Goal: Task Accomplishment & Management: Manage account settings

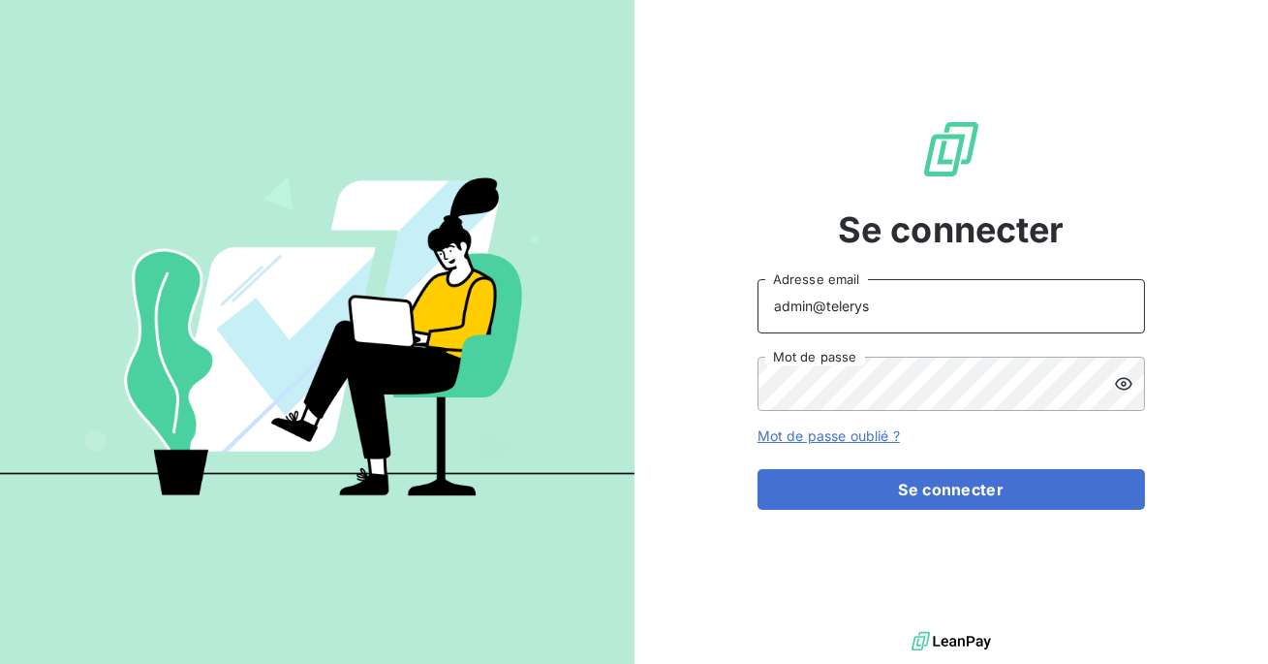
click at [869, 316] on input "admin@telerys" at bounding box center [952, 306] width 388 height 54
type input "admin@unixo"
click at [758, 469] on button "Se connecter" at bounding box center [952, 489] width 388 height 41
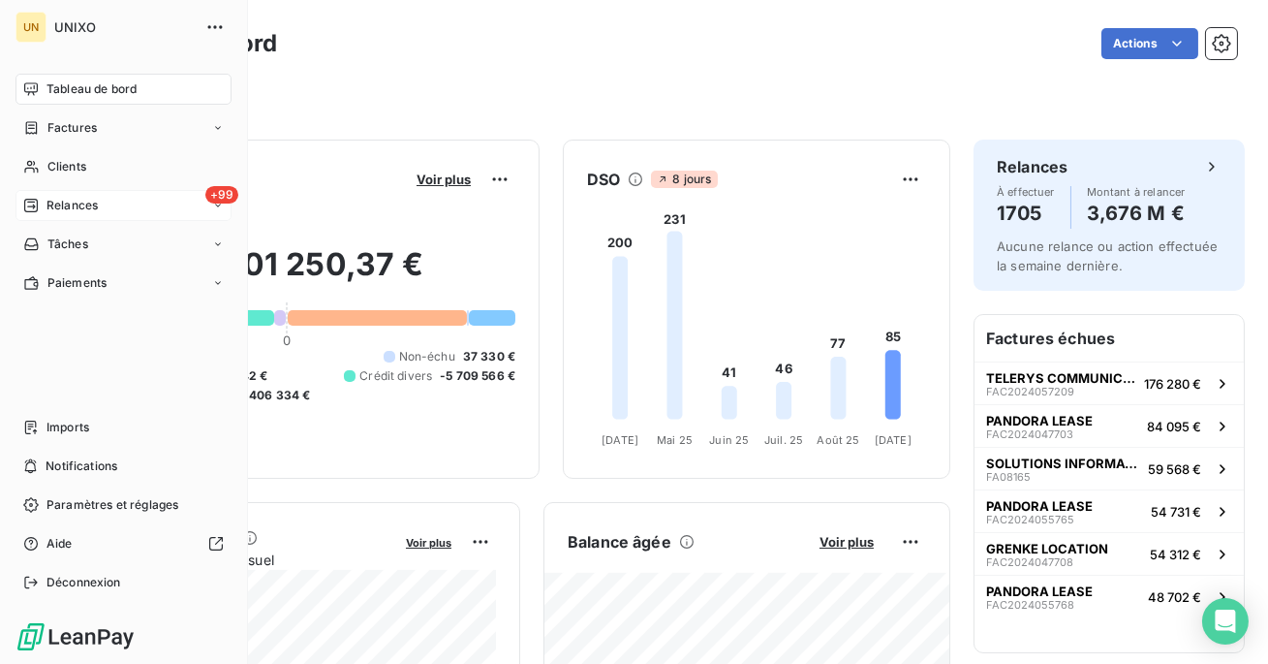
click at [74, 206] on span "Relances" at bounding box center [72, 205] width 51 height 17
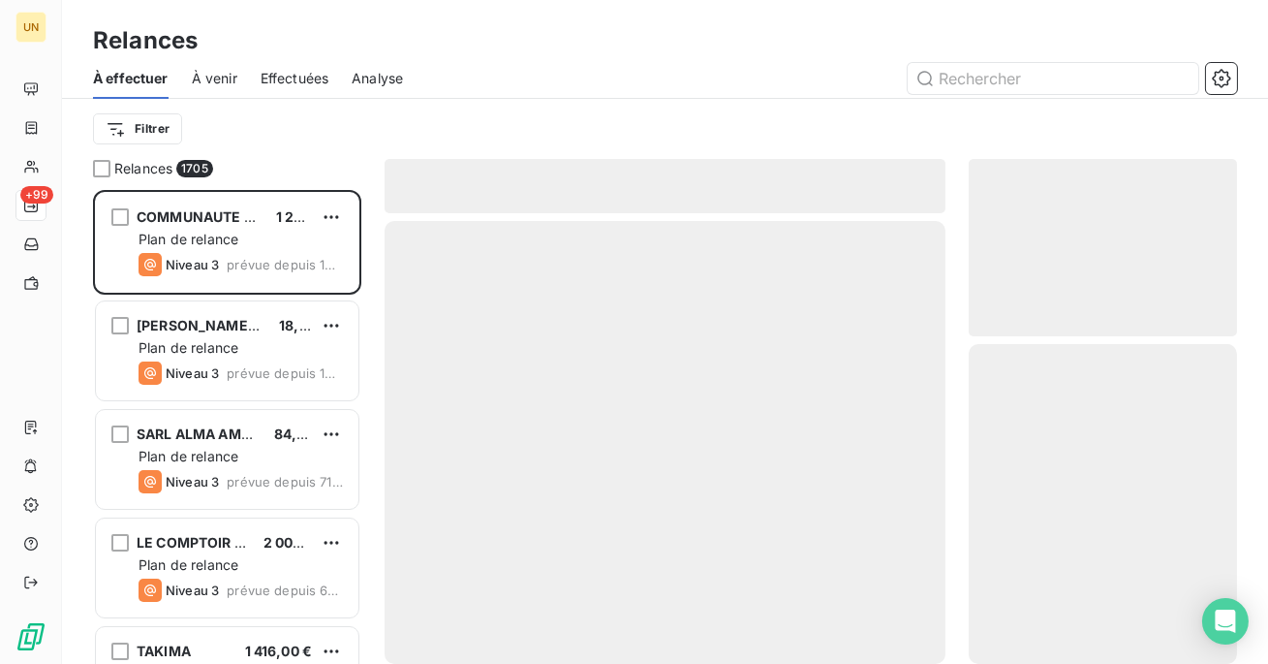
scroll to position [474, 268]
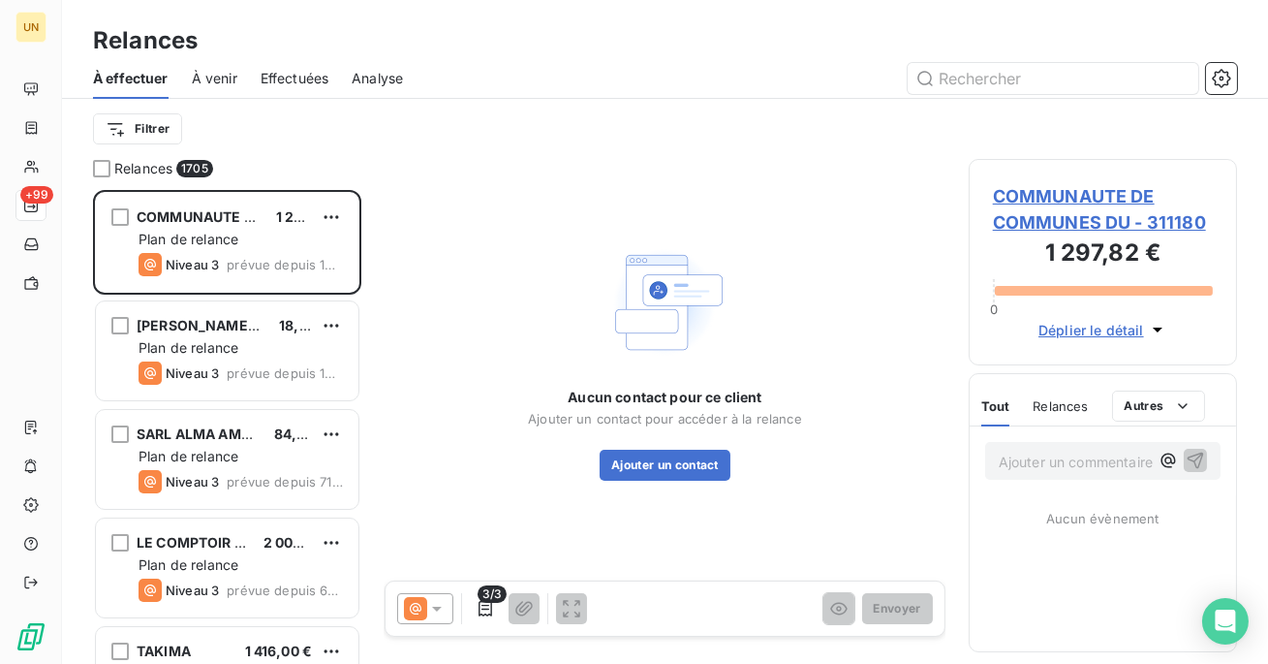
click at [295, 84] on span "Effectuées" at bounding box center [295, 78] width 69 height 19
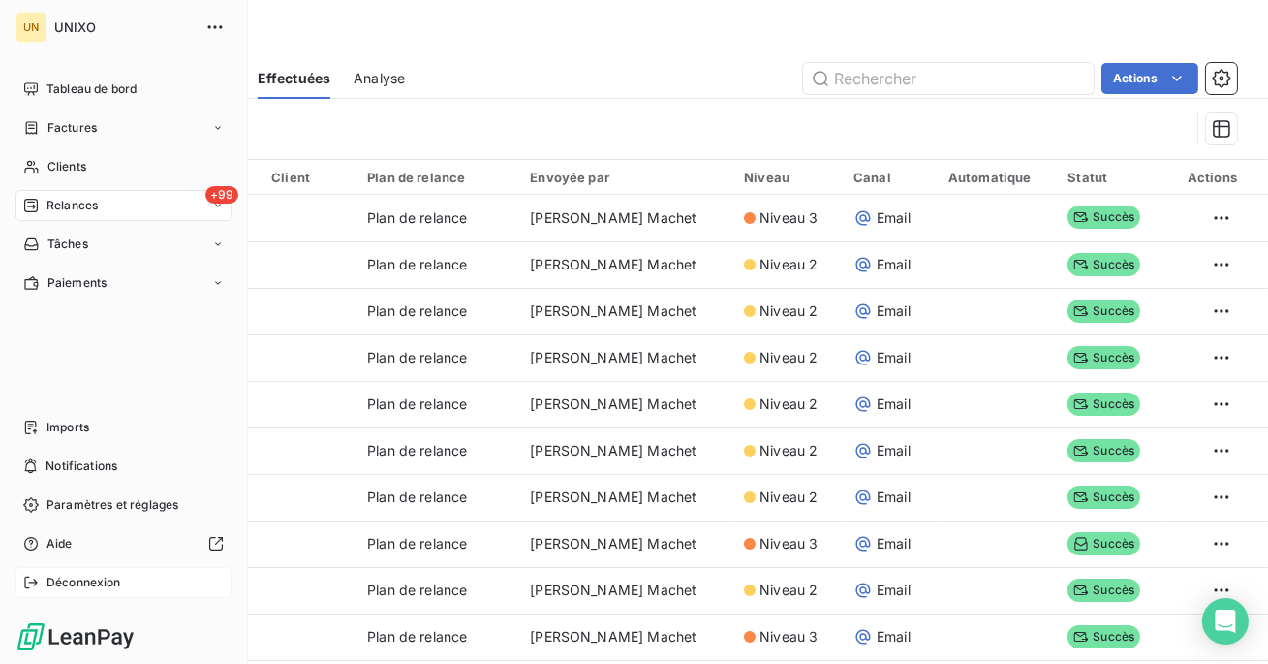
click at [69, 585] on span "Déconnexion" at bounding box center [84, 582] width 75 height 17
